Goal: Task Accomplishment & Management: Complete application form

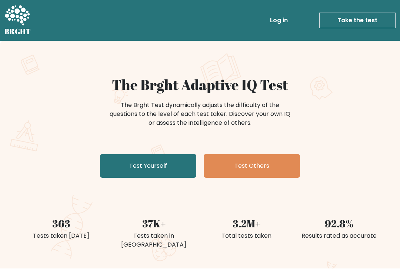
click at [115, 167] on link "Test Yourself" at bounding box center [148, 166] width 96 height 24
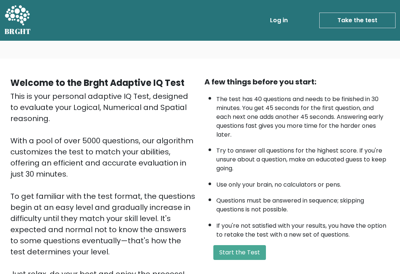
click at [239, 258] on button "Start the Test" at bounding box center [239, 252] width 53 height 15
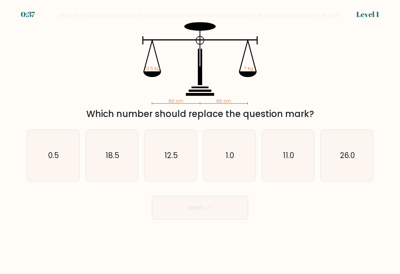
click at [156, 166] on icon "12.5" at bounding box center [170, 155] width 51 height 51
click at [200, 141] on input "c. 12.5" at bounding box center [200, 139] width 0 height 4
radio input "true"
click at [236, 216] on button "Next" at bounding box center [200, 208] width 96 height 24
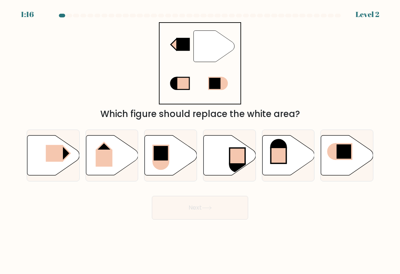
click at [39, 154] on icon at bounding box center [53, 155] width 52 height 40
click at [200, 141] on input "a." at bounding box center [200, 139] width 0 height 4
radio input "true"
click at [224, 215] on button "Next" at bounding box center [200, 208] width 96 height 24
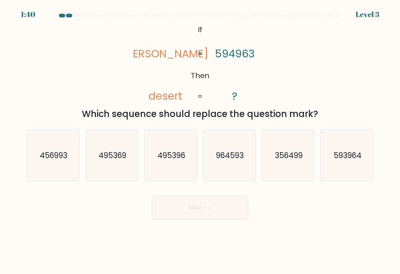
click at [360, 161] on text "593964" at bounding box center [347, 155] width 28 height 11
click at [200, 141] on input "f. 593964" at bounding box center [200, 139] width 0 height 4
radio input "true"
click at [232, 232] on body "1:39 Level 3 If" at bounding box center [200, 137] width 400 height 274
click at [234, 217] on button "Next" at bounding box center [200, 208] width 96 height 24
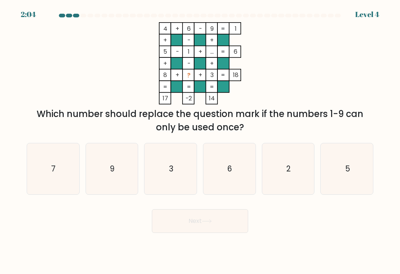
click at [222, 169] on icon "6" at bounding box center [228, 168] width 51 height 51
click at [200, 141] on input "d. 6" at bounding box center [200, 139] width 0 height 4
radio input "true"
click at [54, 185] on icon "7" at bounding box center [52, 168] width 51 height 51
click at [200, 141] on input "a. 7" at bounding box center [200, 139] width 0 height 4
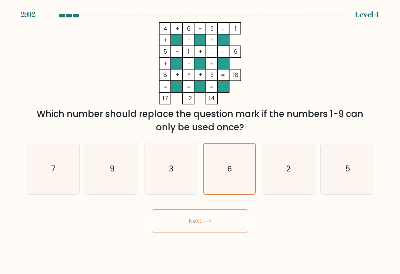
radio input "true"
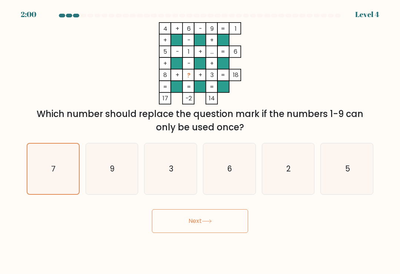
click at [223, 229] on button "Next" at bounding box center [200, 221] width 96 height 24
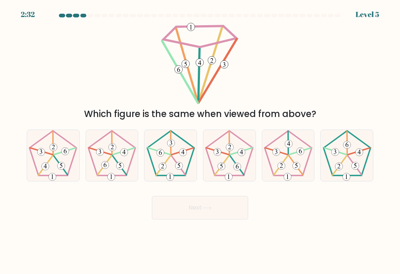
click at [296, 175] on icon at bounding box center [287, 155] width 51 height 51
click at [200, 141] on input "e." at bounding box center [200, 139] width 0 height 4
radio input "true"
click at [219, 216] on button "Next" at bounding box center [200, 208] width 96 height 24
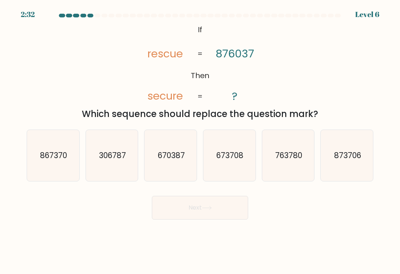
click at [179, 170] on icon "670387" at bounding box center [170, 155] width 51 height 51
click at [200, 141] on input "c. 670387" at bounding box center [200, 139] width 0 height 4
radio input "true"
click at [237, 219] on button "Next" at bounding box center [200, 208] width 96 height 24
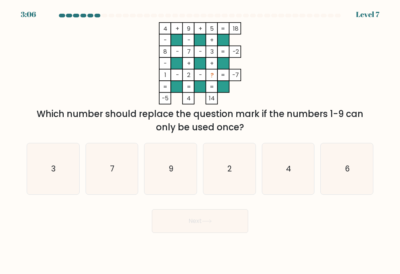
click at [357, 187] on icon "6" at bounding box center [346, 168] width 51 height 51
click at [200, 141] on input "f. 6" at bounding box center [200, 139] width 0 height 4
radio input "true"
click at [225, 233] on button "Next" at bounding box center [200, 221] width 96 height 24
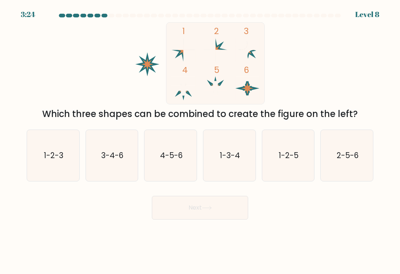
click at [166, 158] on text "4-5-6" at bounding box center [171, 155] width 23 height 11
click at [200, 141] on input "c. 4-5-6" at bounding box center [200, 139] width 0 height 4
radio input "true"
click at [232, 216] on button "Next" at bounding box center [200, 208] width 96 height 24
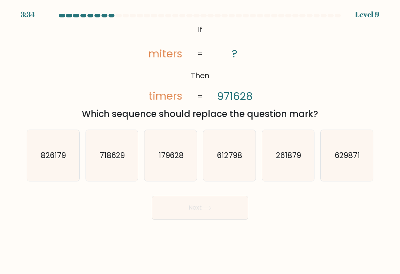
click at [152, 162] on icon "179628" at bounding box center [170, 155] width 51 height 51
click at [200, 141] on input "c. 179628" at bounding box center [200, 139] width 0 height 4
radio input "true"
click at [211, 210] on icon at bounding box center [207, 208] width 10 height 4
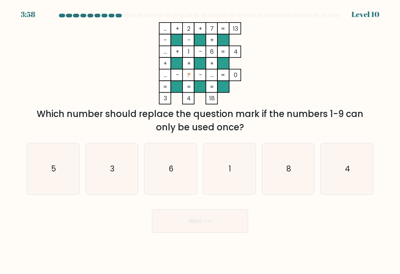
click at [112, 174] on text "3" at bounding box center [112, 168] width 4 height 11
click at [200, 141] on input "b. 3" at bounding box center [200, 139] width 0 height 4
radio input "true"
click at [207, 213] on button "Next" at bounding box center [200, 221] width 96 height 24
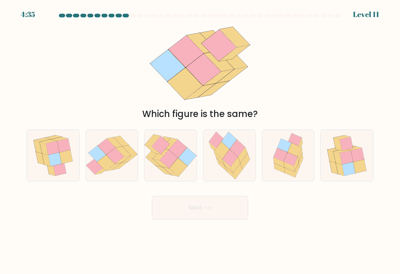
click at [346, 163] on icon at bounding box center [345, 158] width 13 height 14
click at [200, 141] on input "f." at bounding box center [200, 139] width 0 height 4
radio input "true"
click at [225, 215] on button "Next" at bounding box center [200, 208] width 96 height 24
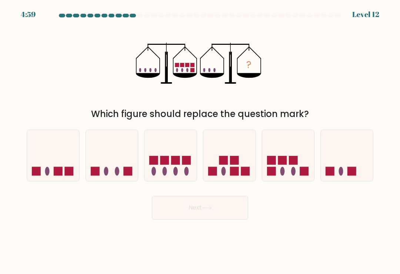
click at [399, 261] on body "4:59 Level 12" at bounding box center [200, 137] width 400 height 274
click at [286, 164] on rect at bounding box center [281, 160] width 9 height 9
click at [200, 141] on input "e." at bounding box center [200, 139] width 0 height 4
radio input "true"
click at [231, 218] on button "Next" at bounding box center [200, 208] width 96 height 24
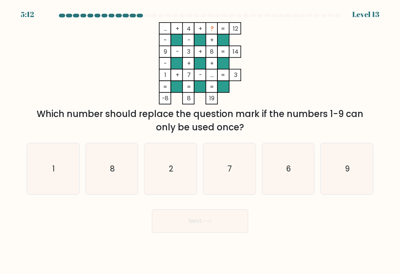
click at [169, 178] on icon "2" at bounding box center [170, 168] width 51 height 51
click at [200, 141] on input "c. 2" at bounding box center [200, 139] width 0 height 4
radio input "true"
click at [300, 173] on icon "6" at bounding box center [287, 168] width 51 height 51
click at [200, 141] on input "e. 6" at bounding box center [200, 139] width 0 height 4
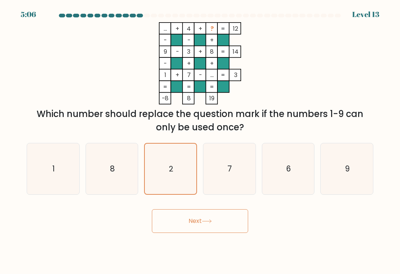
radio input "true"
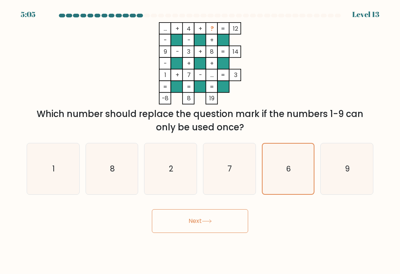
click at [216, 222] on button "Next" at bounding box center [200, 221] width 96 height 24
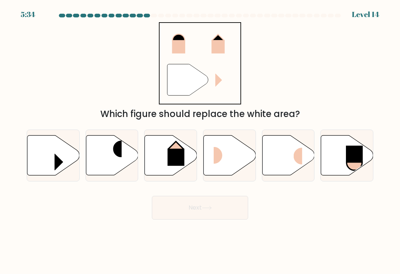
click at [238, 162] on icon at bounding box center [229, 155] width 52 height 40
click at [200, 141] on input "d." at bounding box center [200, 139] width 0 height 4
radio input "true"
click at [223, 212] on button "Next" at bounding box center [200, 208] width 96 height 24
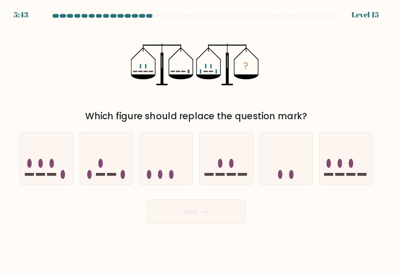
click at [54, 172] on rect at bounding box center [58, 171] width 9 height 3
click at [200, 141] on input "a." at bounding box center [200, 139] width 0 height 4
radio input "true"
click at [357, 160] on icon at bounding box center [346, 155] width 52 height 43
click at [200, 141] on input "f." at bounding box center [200, 139] width 0 height 4
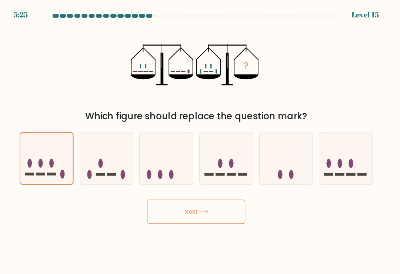
radio input "true"
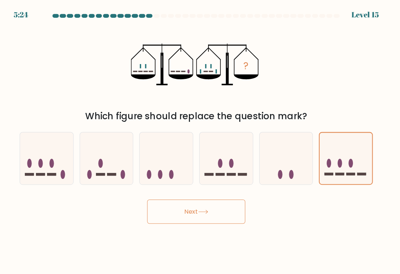
click at [230, 181] on div at bounding box center [229, 155] width 53 height 52
click at [200, 141] on input "d." at bounding box center [200, 139] width 0 height 4
radio input "true"
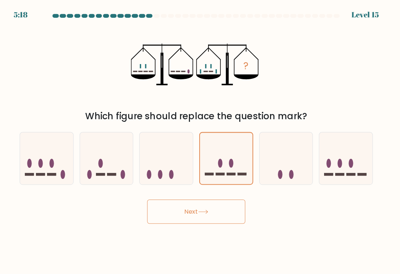
click at [223, 219] on button "Next" at bounding box center [200, 208] width 96 height 24
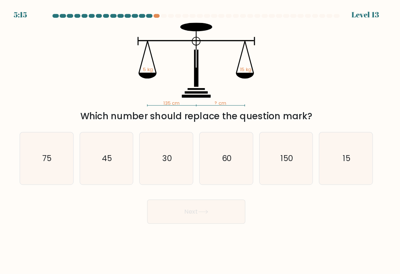
click at [217, 168] on icon "60" at bounding box center [228, 155] width 51 height 51
click at [200, 141] on input "d. 60" at bounding box center [200, 139] width 0 height 4
radio input "true"
click at [212, 213] on button "Next" at bounding box center [200, 208] width 96 height 24
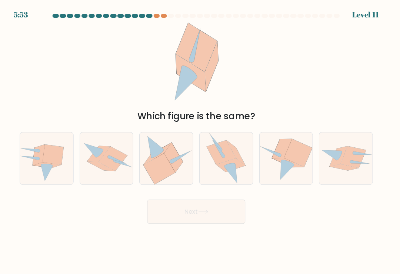
click at [296, 154] on icon at bounding box center [300, 150] width 28 height 27
click at [200, 141] on input "e." at bounding box center [200, 139] width 0 height 4
radio input "true"
click at [218, 215] on button "Next" at bounding box center [200, 208] width 96 height 24
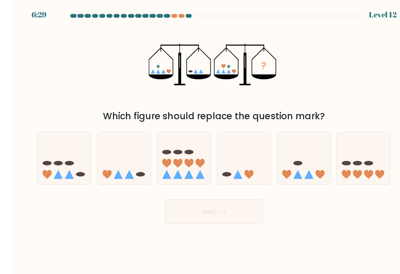
scroll to position [2, 0]
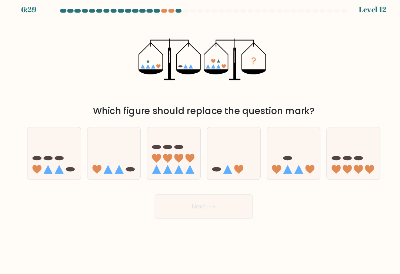
click at [167, 14] on div at bounding box center [168, 16] width 6 height 4
click at [168, 14] on div at bounding box center [168, 16] width 6 height 4
click at [167, 5] on div "6:28 Level 12" at bounding box center [200, 10] width 400 height 20
click at [160, 14] on div at bounding box center [161, 16] width 6 height 4
click at [161, 1] on div "6:27 Level 12" at bounding box center [200, 10] width 400 height 20
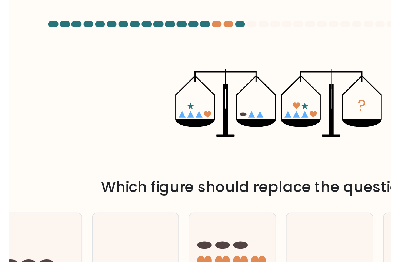
scroll to position [0, 0]
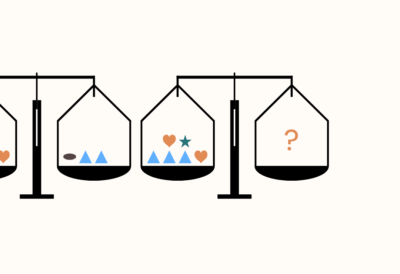
click at [136, 48] on icon "?" at bounding box center [200, 63] width 128 height 82
click at [200, 73] on icon at bounding box center [212, 75] width 24 height 5
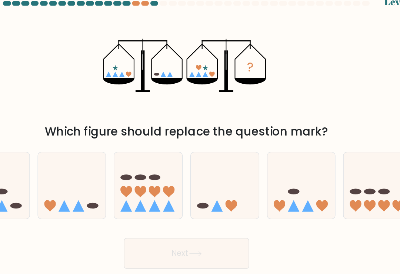
click at [86, 156] on icon at bounding box center [112, 155] width 52 height 43
click at [200, 141] on input "b." at bounding box center [200, 139] width 0 height 4
radio input "true"
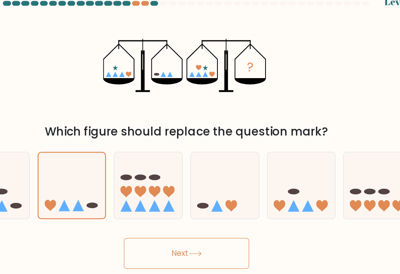
click at [175, 207] on button "Next" at bounding box center [200, 208] width 96 height 24
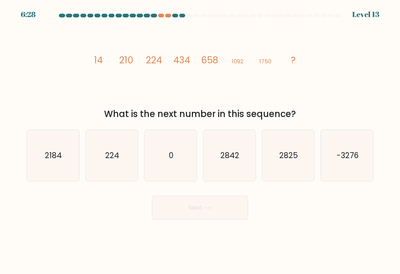
click at [290, 157] on text "2825" at bounding box center [288, 155] width 18 height 11
click at [200, 141] on input "e. 2825" at bounding box center [200, 139] width 0 height 4
radio input "true"
click at [245, 215] on button "Next" at bounding box center [200, 208] width 96 height 24
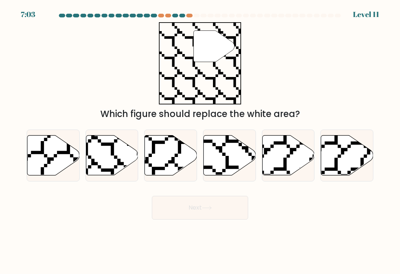
click at [299, 156] on icon at bounding box center [288, 155] width 52 height 40
click at [200, 141] on input "e." at bounding box center [200, 139] width 0 height 4
radio input "true"
click at [238, 216] on button "Next" at bounding box center [200, 208] width 96 height 24
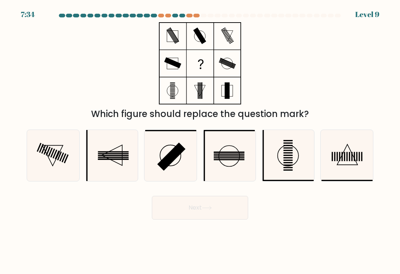
click at [37, 152] on rect at bounding box center [39, 147] width 5 height 9
click at [200, 141] on input "a." at bounding box center [200, 139] width 0 height 4
radio input "true"
click at [226, 217] on button "Next" at bounding box center [200, 208] width 96 height 24
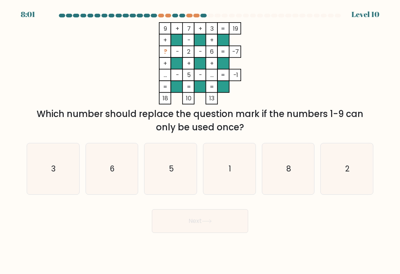
click at [246, 176] on icon "1" at bounding box center [228, 168] width 51 height 51
click at [200, 141] on input "d. 1" at bounding box center [200, 139] width 0 height 4
radio input "true"
click at [230, 232] on button "Next" at bounding box center [200, 221] width 96 height 24
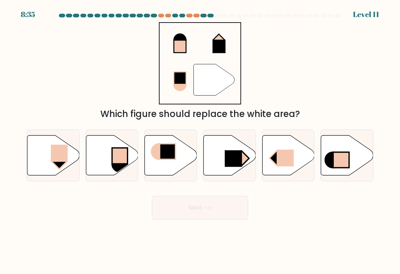
click at [60, 159] on rect at bounding box center [59, 153] width 17 height 17
click at [200, 141] on input "a." at bounding box center [200, 139] width 0 height 4
radio input "true"
click at [239, 213] on button "Next" at bounding box center [200, 208] width 96 height 24
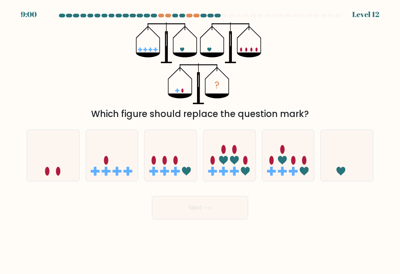
click at [102, 176] on icon at bounding box center [112, 155] width 52 height 43
click at [200, 141] on input "b." at bounding box center [200, 139] width 0 height 4
radio input "true"
click at [380, 139] on form at bounding box center [200, 117] width 400 height 206
click at [70, 158] on icon at bounding box center [53, 155] width 52 height 43
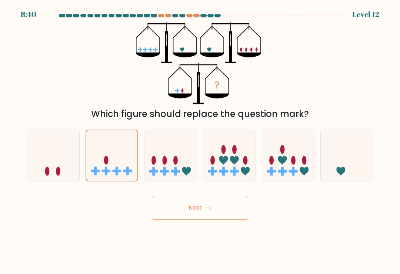
click at [200, 141] on input "a." at bounding box center [200, 139] width 0 height 4
radio input "true"
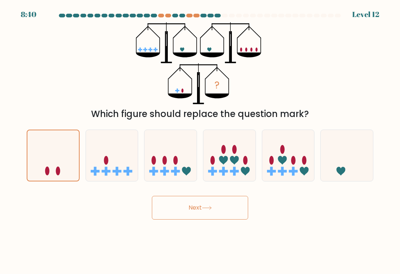
click at [222, 218] on button "Next" at bounding box center [200, 208] width 96 height 24
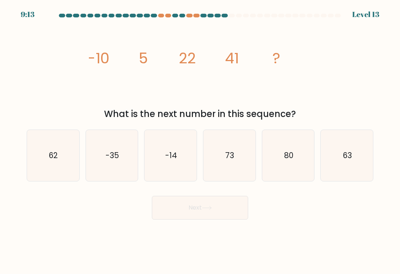
click at [53, 171] on icon "62" at bounding box center [52, 155] width 51 height 51
click at [200, 141] on input "a. 62" at bounding box center [200, 139] width 0 height 4
radio input "true"
click at [232, 215] on button "Next" at bounding box center [200, 208] width 96 height 24
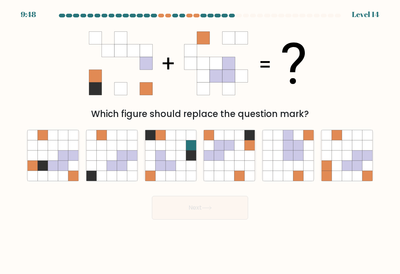
click at [116, 166] on icon at bounding box center [112, 166] width 10 height 10
click at [200, 141] on input "b." at bounding box center [200, 139] width 0 height 4
radio input "true"
click at [225, 175] on icon at bounding box center [229, 176] width 10 height 10
click at [200, 141] on input "d." at bounding box center [200, 139] width 0 height 4
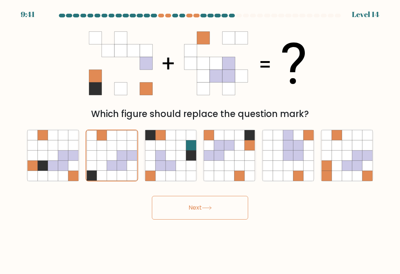
radio input "true"
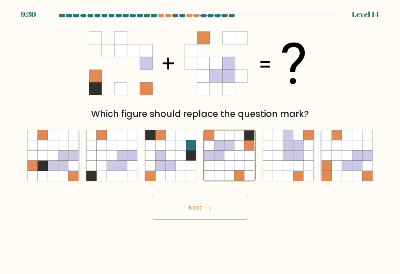
click at [224, 218] on button "Next" at bounding box center [200, 208] width 96 height 24
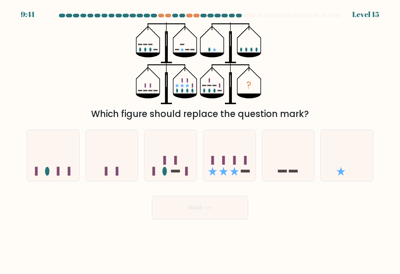
click at [235, 164] on rect at bounding box center [234, 160] width 3 height 9
click at [200, 141] on input "d." at bounding box center [200, 139] width 0 height 4
radio input "true"
click at [33, 263] on body "9:32 Level 15" at bounding box center [200, 137] width 400 height 274
click at [35, 268] on body "9:30 Level 15" at bounding box center [200, 137] width 400 height 274
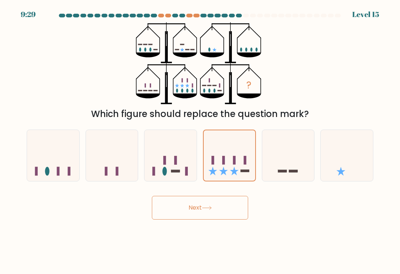
click at [198, 211] on button "Next" at bounding box center [200, 208] width 96 height 24
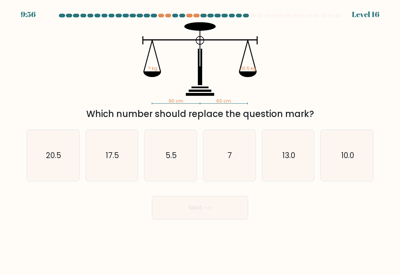
click at [360, 157] on icon "10.0" at bounding box center [346, 155] width 51 height 51
click at [200, 141] on input "f. 10.0" at bounding box center [200, 139] width 0 height 4
radio input "true"
click at [359, 157] on icon "10.0" at bounding box center [346, 155] width 50 height 50
click at [200, 141] on input "f. 10.0" at bounding box center [200, 139] width 0 height 4
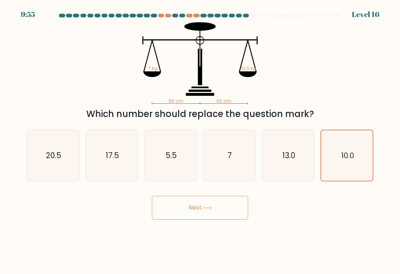
click at [175, 176] on icon "5.5" at bounding box center [170, 155] width 51 height 51
click at [200, 141] on input "c. 5.5" at bounding box center [200, 139] width 0 height 4
radio input "true"
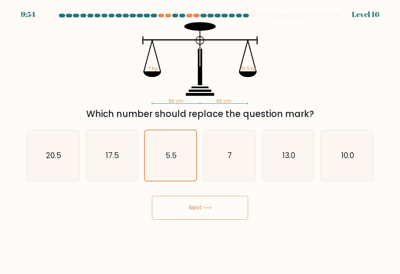
click at [215, 219] on button "Next" at bounding box center [200, 208] width 96 height 24
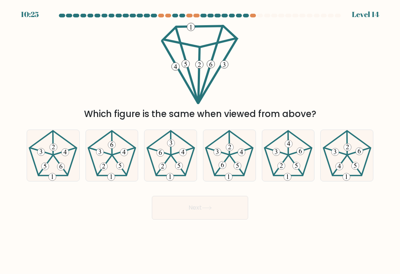
click at [48, 162] on icon at bounding box center [52, 155] width 51 height 51
click at [200, 141] on input "a." at bounding box center [200, 139] width 0 height 4
radio input "true"
click at [158, 213] on button "Next" at bounding box center [200, 208] width 96 height 24
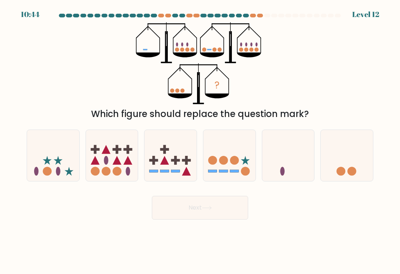
click at [279, 168] on icon at bounding box center [288, 155] width 52 height 43
click at [200, 141] on input "e." at bounding box center [200, 139] width 0 height 4
radio input "true"
click at [205, 218] on button "Next" at bounding box center [200, 208] width 96 height 24
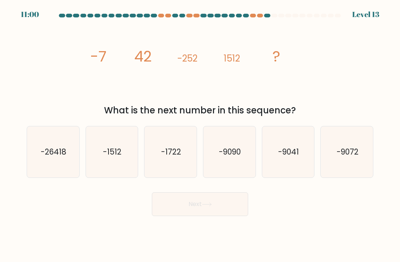
click at [343, 145] on icon "-9072" at bounding box center [346, 151] width 51 height 51
click at [200, 135] on input "f. -9072" at bounding box center [200, 133] width 0 height 4
radio input "true"
click at [238, 208] on button "Next" at bounding box center [200, 204] width 96 height 24
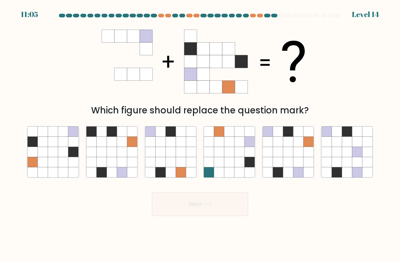
click at [290, 156] on icon at bounding box center [288, 151] width 10 height 10
click at [200, 135] on input "e." at bounding box center [200, 133] width 0 height 4
radio input "true"
click at [225, 216] on button "Next" at bounding box center [200, 204] width 96 height 24
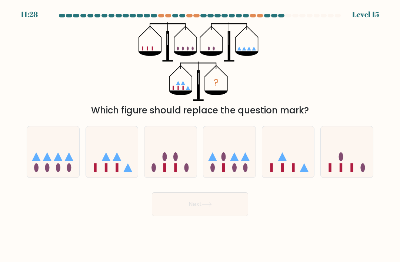
click at [30, 164] on icon at bounding box center [53, 151] width 52 height 43
click at [200, 135] on input "a." at bounding box center [200, 133] width 0 height 4
radio input "true"
click at [89, 192] on form at bounding box center [200, 115] width 400 height 202
click at [85, 178] on div at bounding box center [111, 152] width 53 height 52
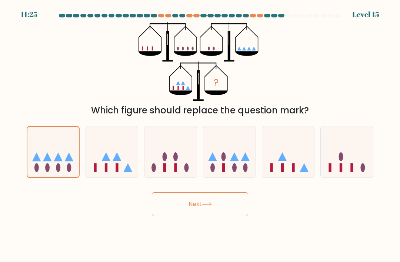
click at [200, 135] on input "b." at bounding box center [200, 133] width 0 height 4
radio input "true"
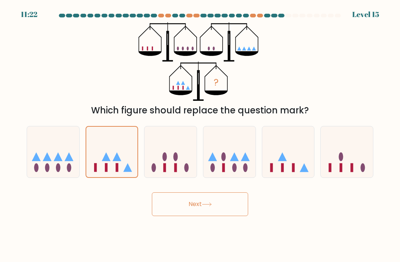
click at [236, 161] on icon at bounding box center [234, 156] width 9 height 9
click at [200, 135] on input "d." at bounding box center [200, 133] width 0 height 4
radio input "true"
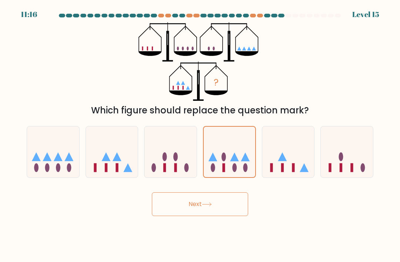
click at [37, 172] on ellipse at bounding box center [36, 167] width 4 height 9
click at [200, 135] on input "a." at bounding box center [200, 133] width 0 height 4
radio input "true"
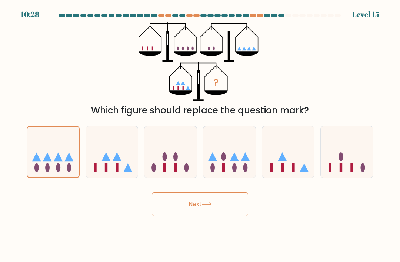
click at [356, 165] on icon at bounding box center [346, 151] width 52 height 43
click at [200, 135] on input "f." at bounding box center [200, 133] width 0 height 4
radio input "true"
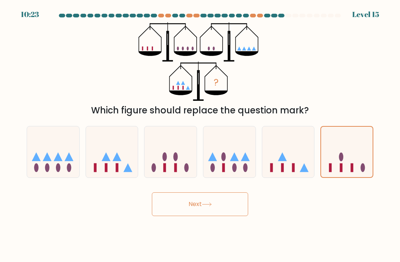
click at [230, 216] on button "Next" at bounding box center [200, 204] width 96 height 24
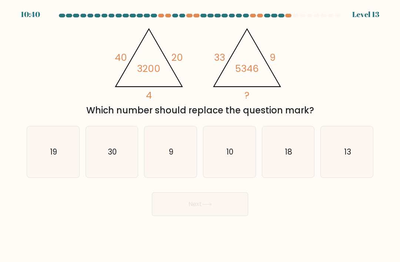
click at [331, 173] on icon "13" at bounding box center [346, 151] width 51 height 51
click at [200, 135] on input "f. 13" at bounding box center [200, 133] width 0 height 4
radio input "true"
click at [280, 174] on icon "18" at bounding box center [287, 151] width 51 height 51
click at [200, 135] on input "e. 18" at bounding box center [200, 133] width 0 height 4
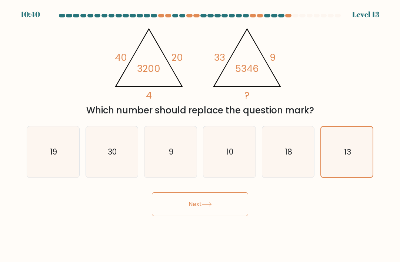
radio input "true"
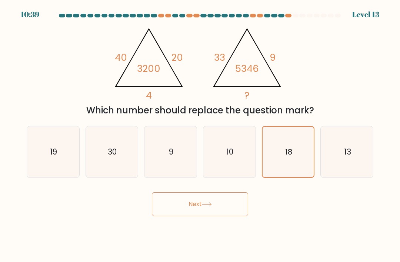
click at [199, 216] on button "Next" at bounding box center [200, 204] width 96 height 24
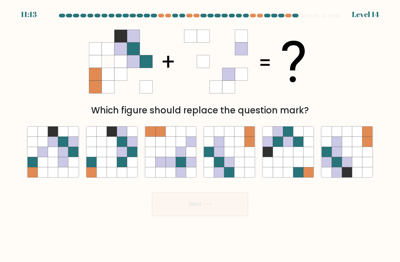
click at [287, 146] on icon at bounding box center [288, 142] width 10 height 10
click at [200, 135] on input "e." at bounding box center [200, 133] width 0 height 4
radio input "true"
click at [222, 216] on button "Next" at bounding box center [200, 204] width 96 height 24
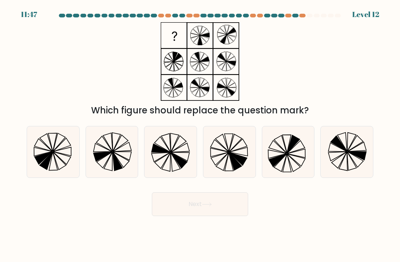
click at [233, 160] on icon at bounding box center [228, 151] width 51 height 51
click at [200, 135] on input "d." at bounding box center [200, 133] width 0 height 4
radio input "true"
click at [235, 216] on button "Next" at bounding box center [200, 204] width 96 height 24
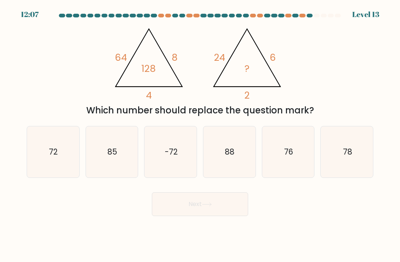
click at [42, 174] on icon "72" at bounding box center [52, 151] width 51 height 51
click at [200, 135] on input "a. 72" at bounding box center [200, 133] width 0 height 4
radio input "true"
click at [221, 205] on button "Next" at bounding box center [200, 204] width 96 height 24
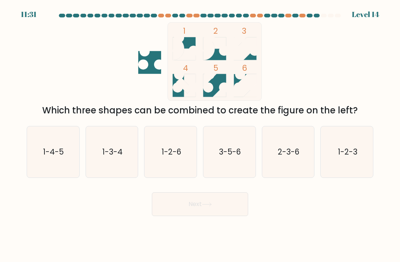
click at [237, 155] on text "3-5-6" at bounding box center [230, 151] width 22 height 11
click at [200, 135] on input "d. 3-5-6" at bounding box center [200, 133] width 0 height 4
radio input "true"
click at [222, 209] on button "Next" at bounding box center [200, 204] width 96 height 24
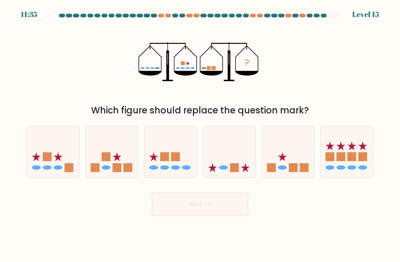
click at [300, 165] on icon at bounding box center [288, 151] width 52 height 43
click at [200, 135] on input "e." at bounding box center [200, 133] width 0 height 4
radio input "true"
click at [145, 170] on icon at bounding box center [170, 151] width 52 height 43
click at [200, 135] on input "c." at bounding box center [200, 133] width 0 height 4
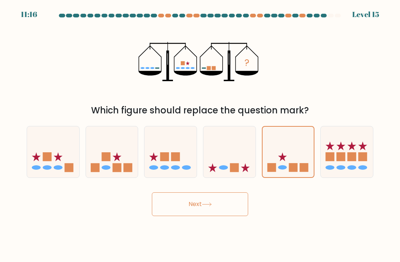
radio input "true"
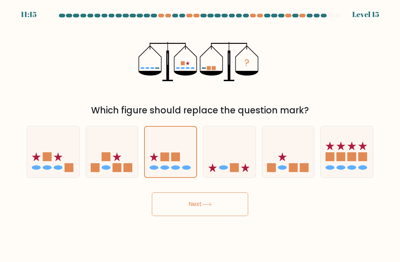
click at [210, 216] on button "Next" at bounding box center [200, 204] width 96 height 24
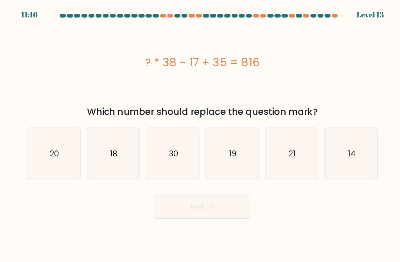
click at [166, 155] on icon "30" at bounding box center [170, 151] width 51 height 51
click at [200, 135] on input "c. 30" at bounding box center [200, 133] width 0 height 4
radio input "true"
click at [225, 216] on button "Next" at bounding box center [200, 204] width 96 height 24
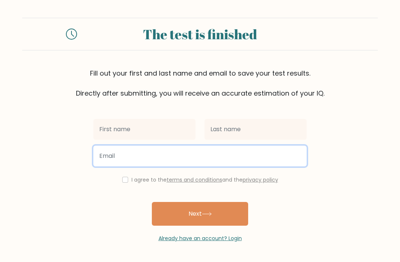
click at [279, 154] on input "email" at bounding box center [199, 155] width 213 height 21
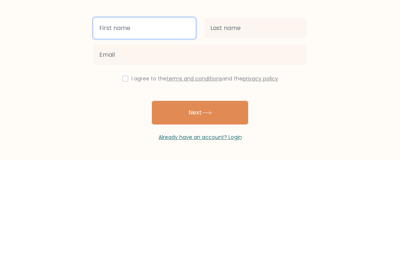
click at [158, 119] on input "text" at bounding box center [144, 129] width 102 height 21
type input "andy"
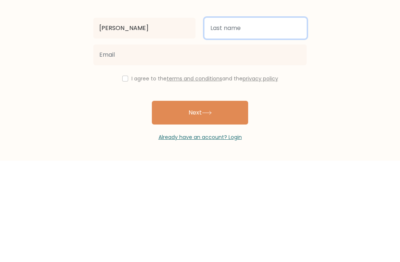
click at [261, 119] on input "text" at bounding box center [255, 129] width 102 height 21
type input "l"
type input "liu"
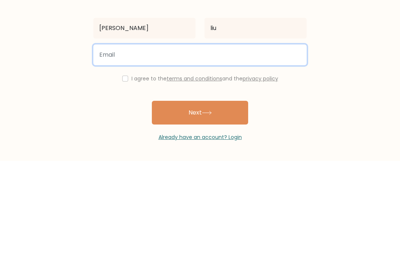
click at [266, 145] on input "email" at bounding box center [199, 155] width 213 height 21
type input "elonmusk@icloud.com"
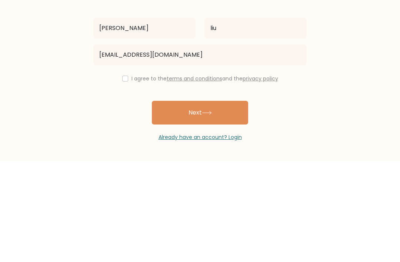
click at [125, 176] on input "checkbox" at bounding box center [125, 179] width 6 height 6
checkbox input "true"
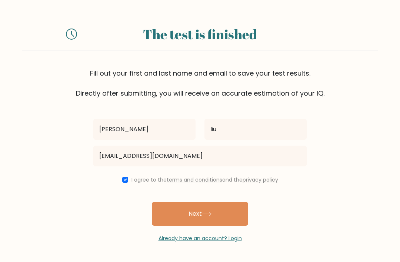
click at [221, 202] on button "Next" at bounding box center [200, 214] width 96 height 24
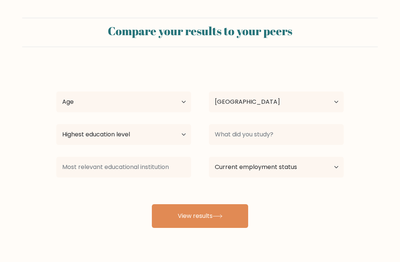
select select "AU"
click at [70, 105] on select "Age Under [DEMOGRAPHIC_DATA] [DEMOGRAPHIC_DATA] [DEMOGRAPHIC_DATA] [DEMOGRAPHIC…" at bounding box center [123, 101] width 135 height 21
select select "min_18"
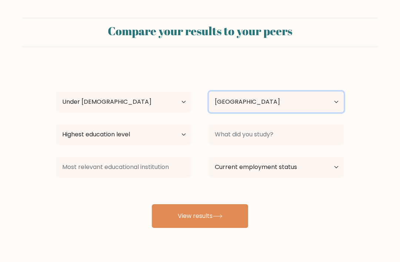
click at [287, 96] on select "Country Afghanistan Albania Algeria American Samoa Andorra Angola Anguilla Anta…" at bounding box center [276, 101] width 135 height 21
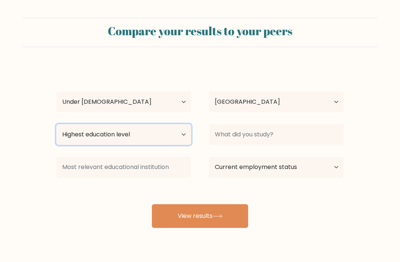
click at [66, 141] on select "Highest education level No schooling Primary Lower Secondary Upper Secondary Oc…" at bounding box center [123, 134] width 135 height 21
select select "primary"
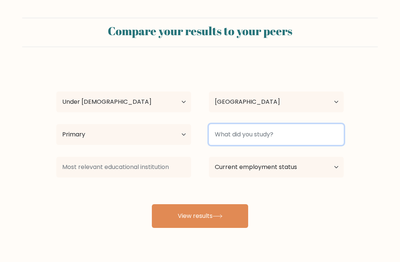
click at [308, 142] on input at bounding box center [276, 134] width 135 height 21
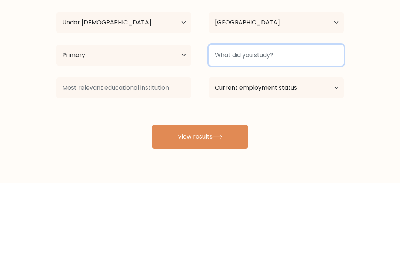
click at [319, 124] on input at bounding box center [276, 134] width 135 height 21
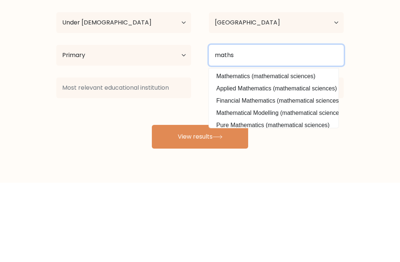
type input "maths"
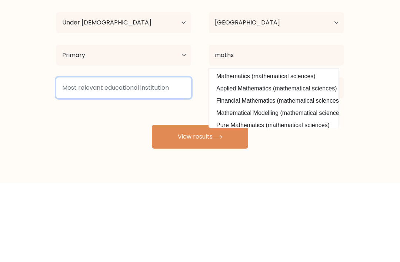
click at [188, 156] on input at bounding box center [123, 166] width 135 height 21
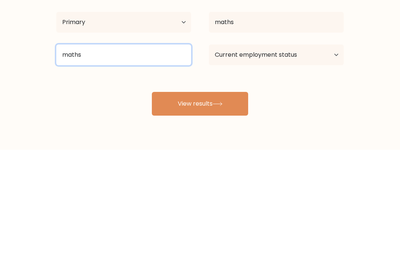
type input "maths"
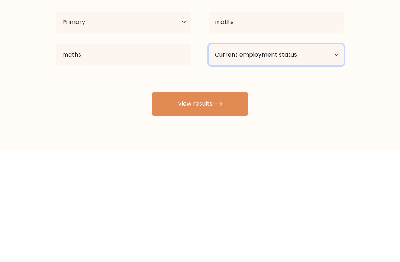
click at [310, 156] on select "Current employment status Employed Student Retired Other / prefer not to answer" at bounding box center [276, 166] width 135 height 21
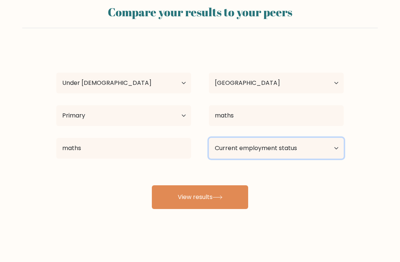
select select "student"
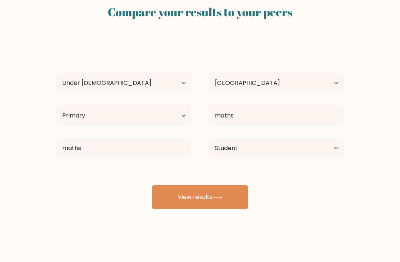
click at [235, 195] on button "View results" at bounding box center [200, 197] width 96 height 24
